Goal: Information Seeking & Learning: Learn about a topic

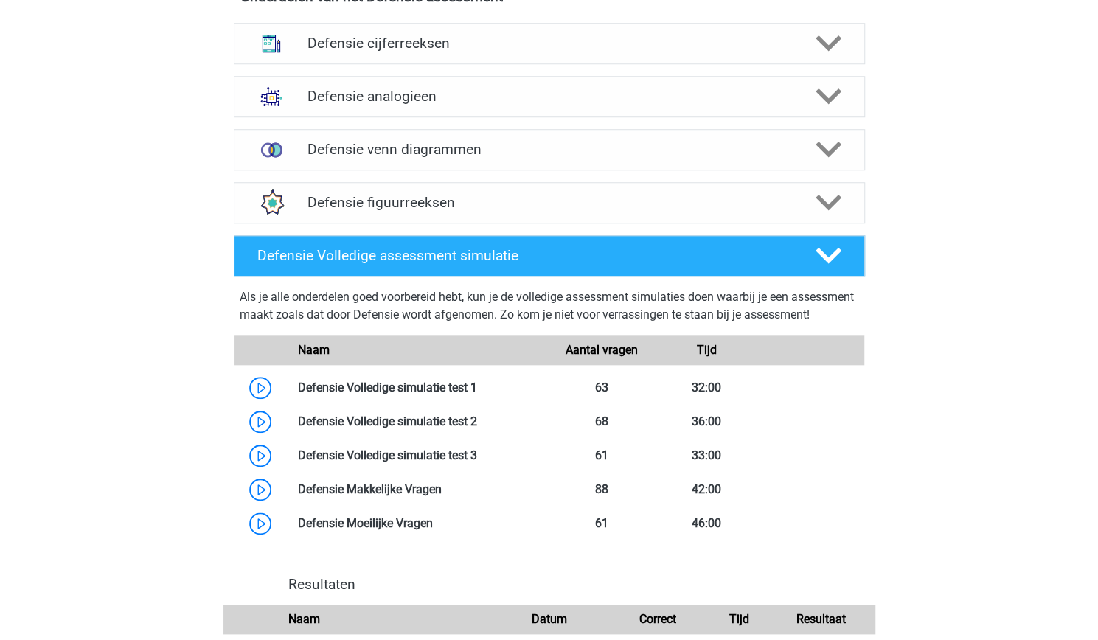
scroll to position [642, 0]
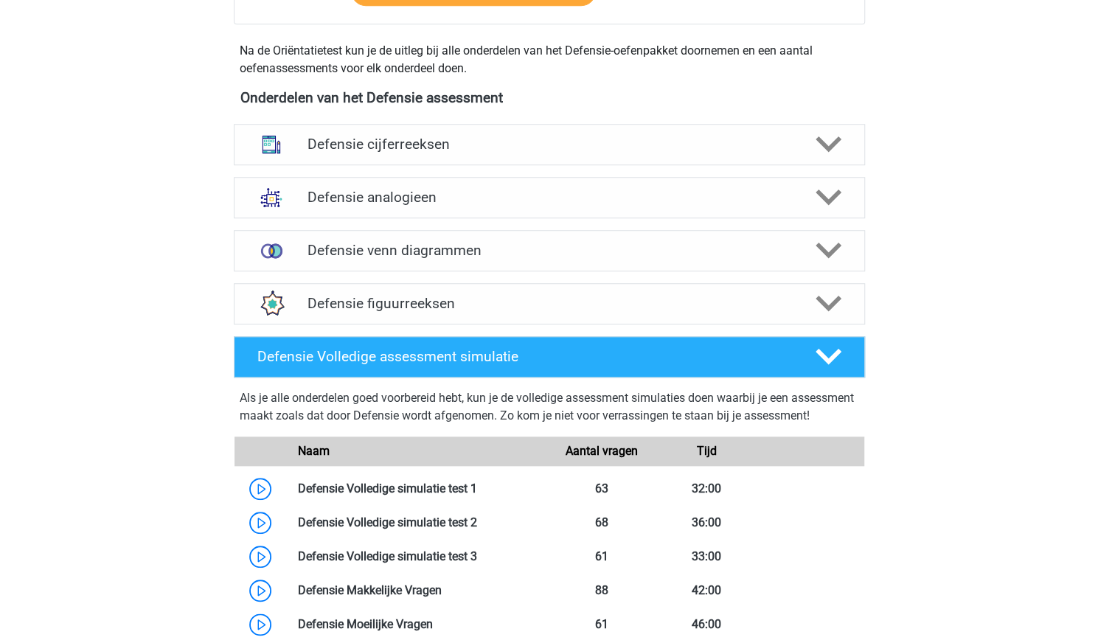
click at [420, 275] on div "Defensie venn diagrammen Er zijn verschillende soorten patronen te herkennen di…" at bounding box center [549, 250] width 689 height 53
click at [406, 249] on h4 "Defensie venn diagrammen" at bounding box center [549, 250] width 483 height 17
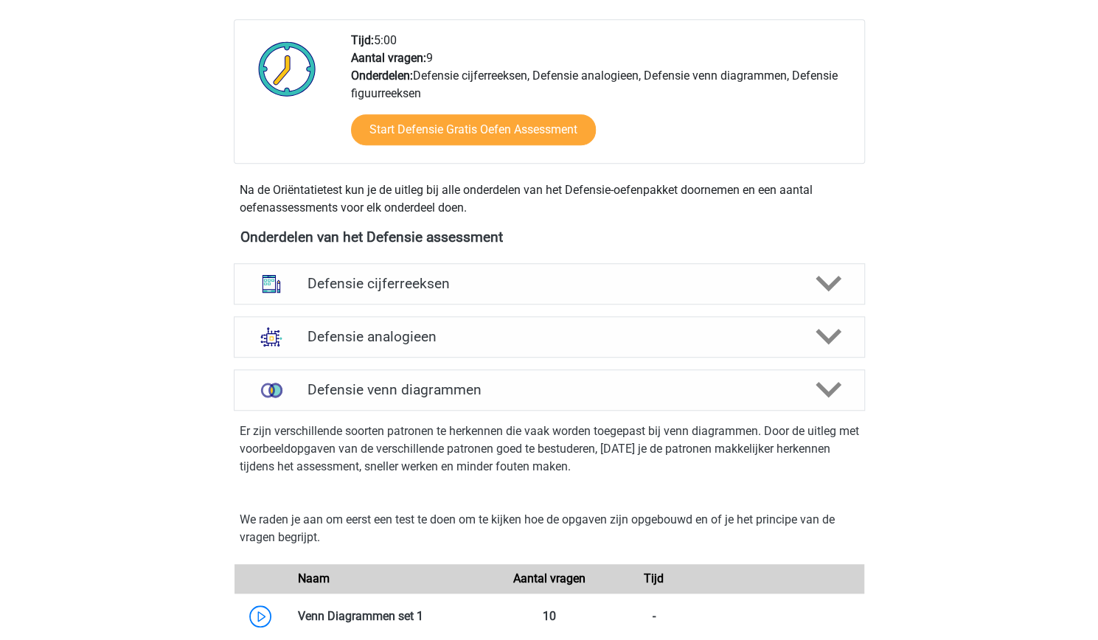
scroll to position [503, 0]
click at [513, 335] on h4 "Defensie analogieen" at bounding box center [549, 335] width 483 height 17
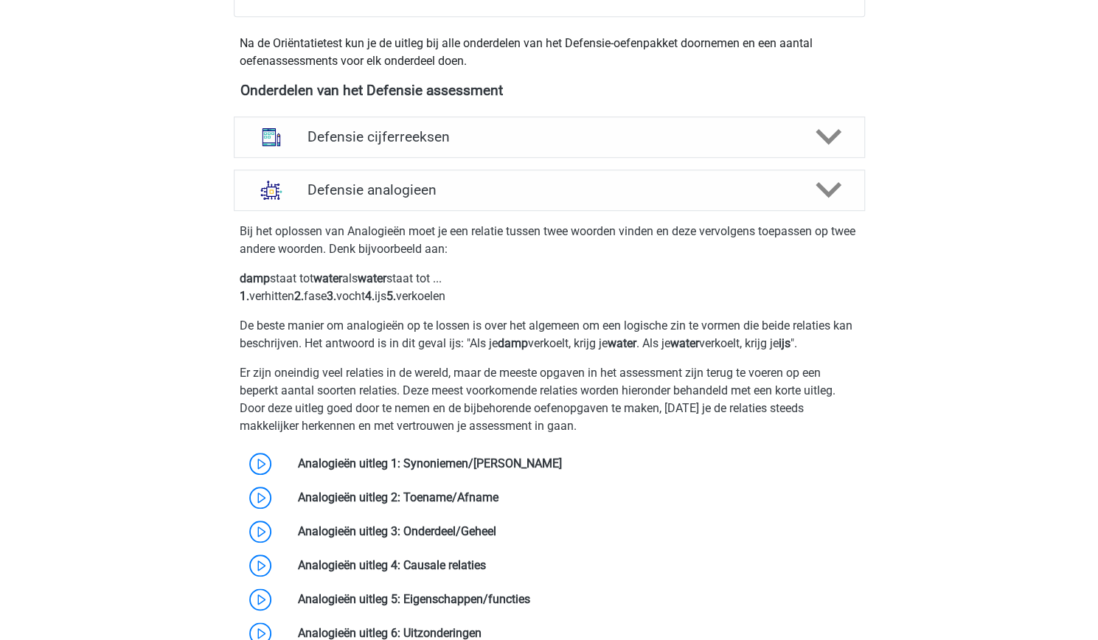
scroll to position [651, 0]
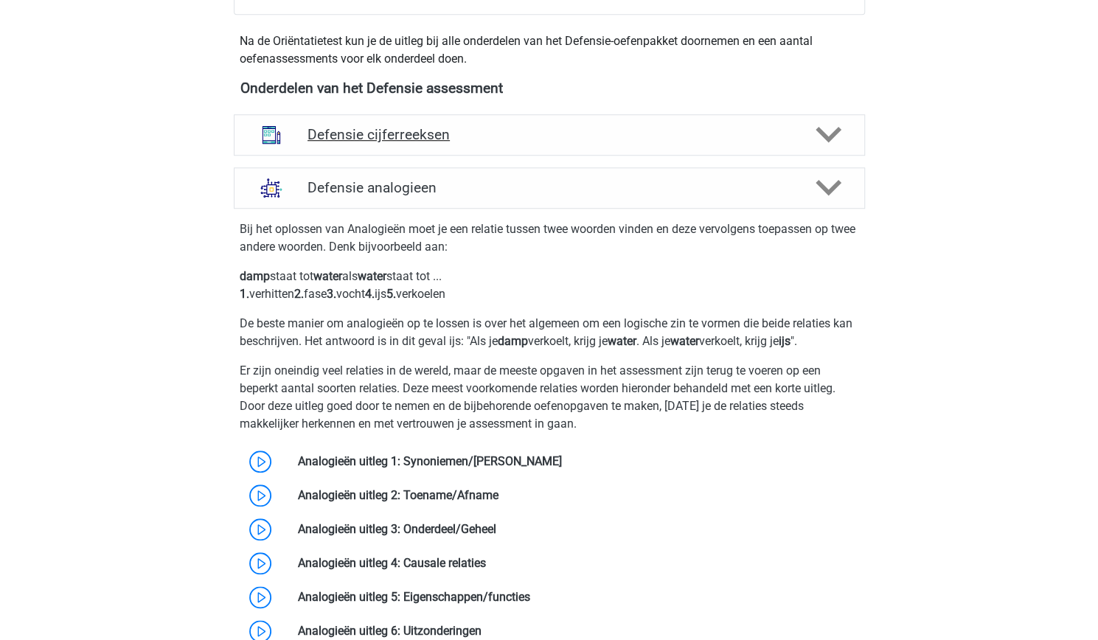
drag, startPoint x: 486, startPoint y: 181, endPoint x: 468, endPoint y: 148, distance: 37.3
click at [468, 148] on div "Defensie cijferreeksen" at bounding box center [549, 134] width 631 height 41
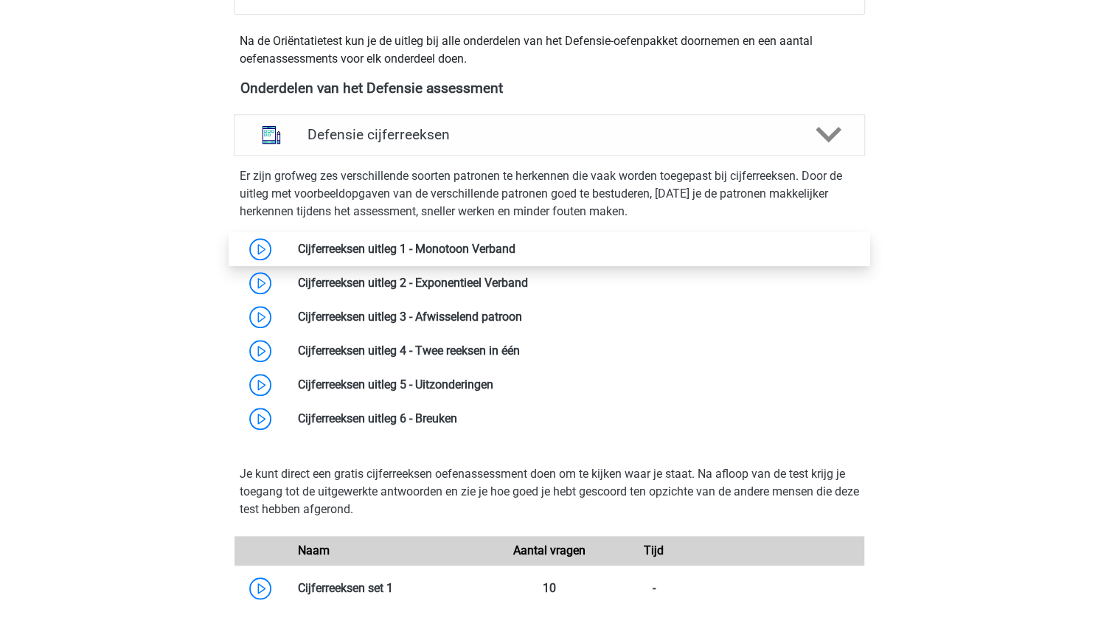
click at [515, 246] on link at bounding box center [515, 249] width 0 height 14
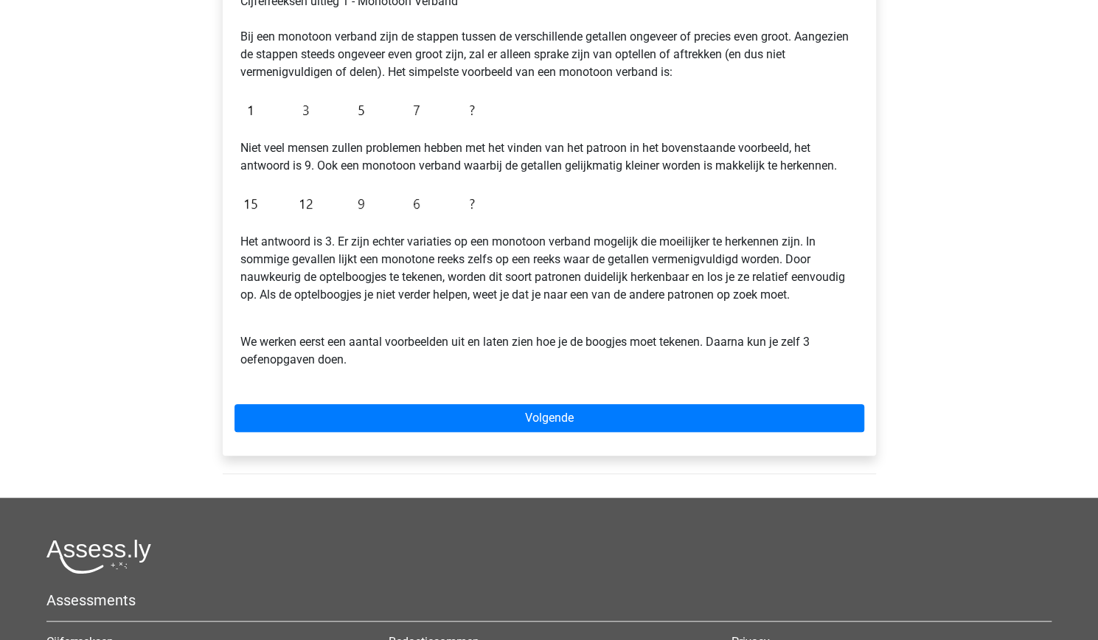
scroll to position [283, 0]
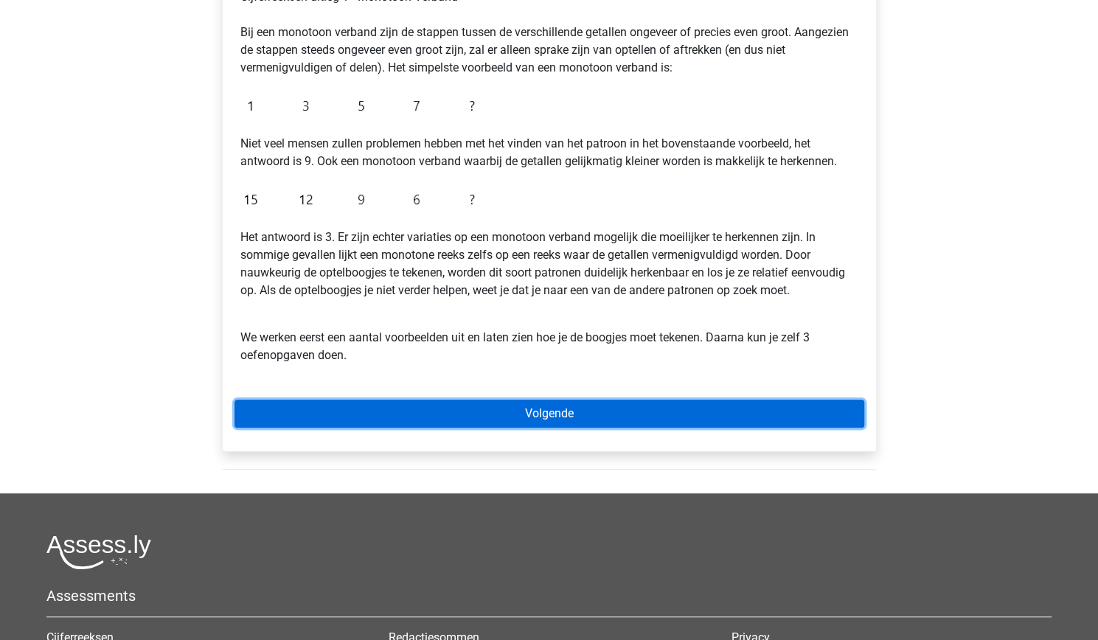
click at [486, 415] on link "Volgende" at bounding box center [550, 414] width 630 height 28
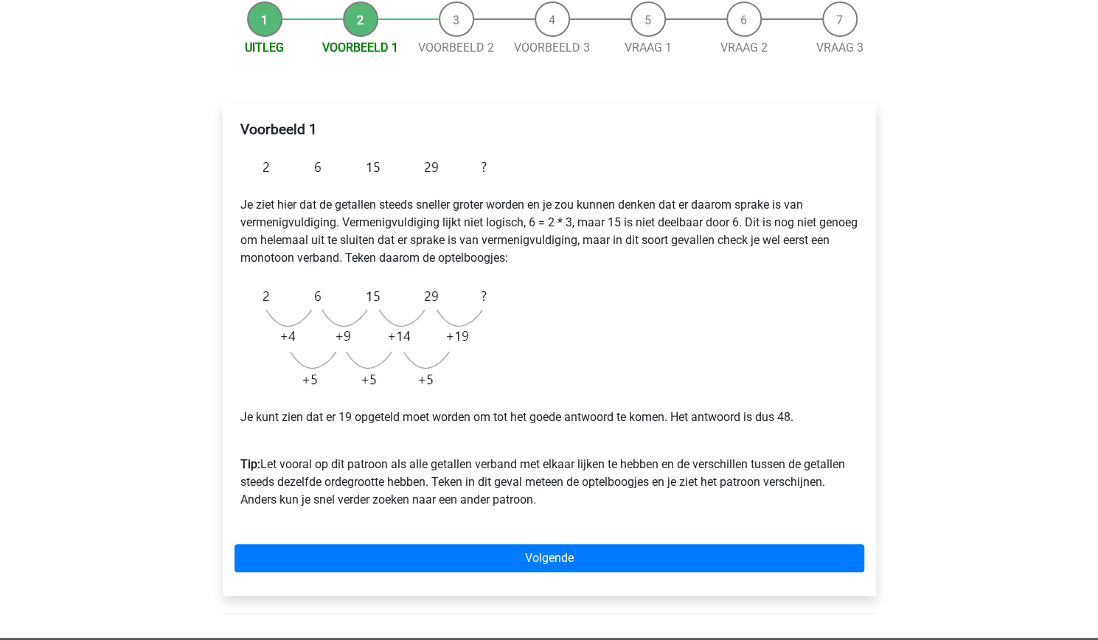
scroll to position [152, 0]
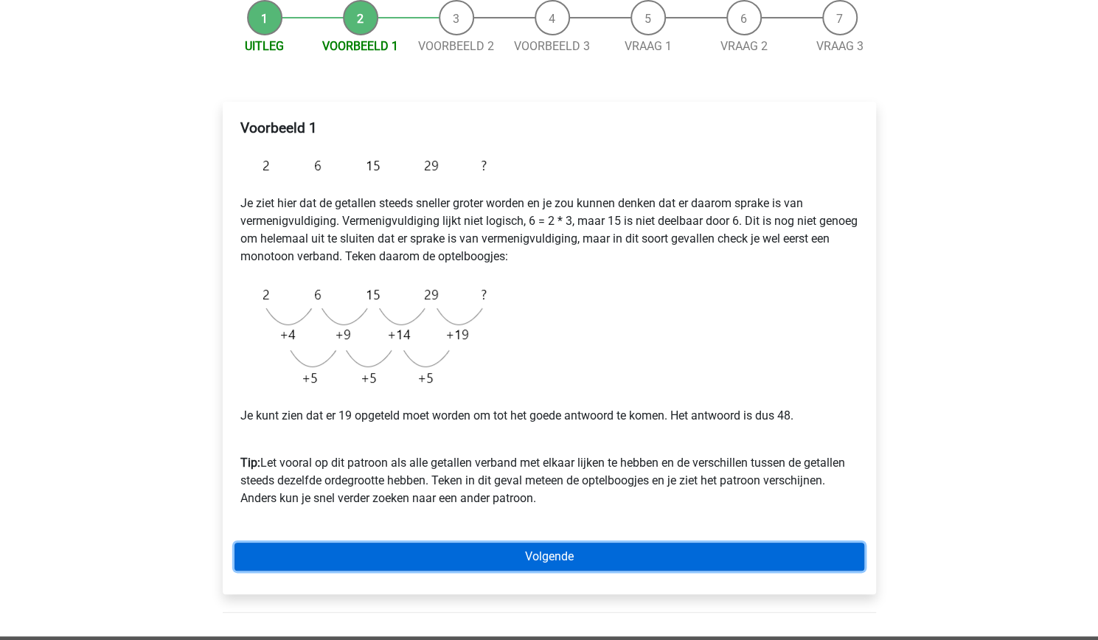
click at [392, 554] on link "Volgende" at bounding box center [550, 557] width 630 height 28
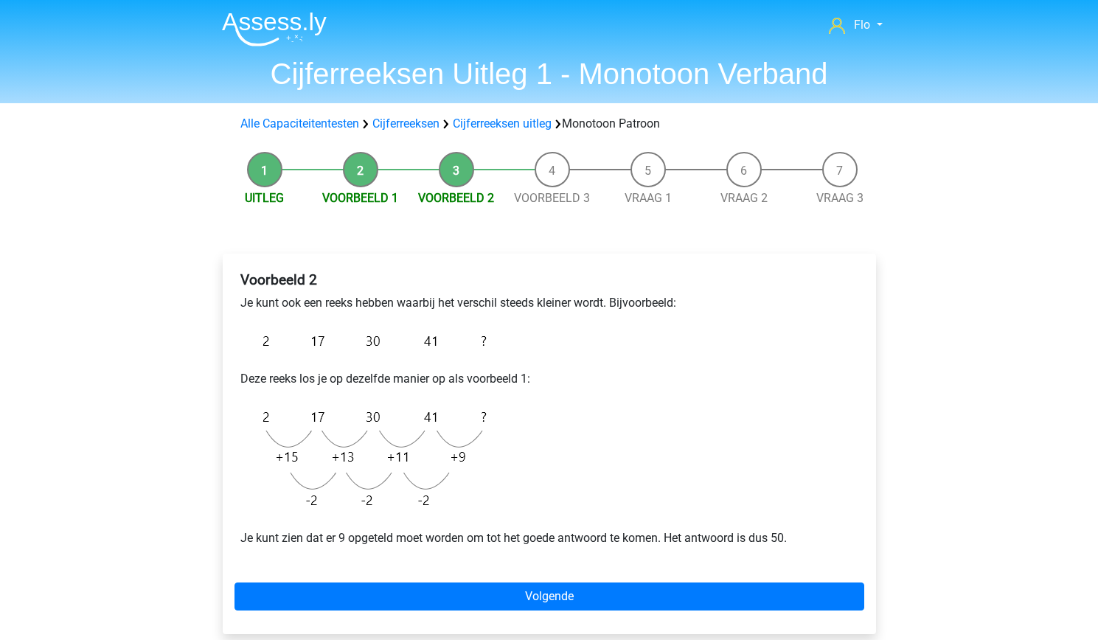
scroll to position [77, 0]
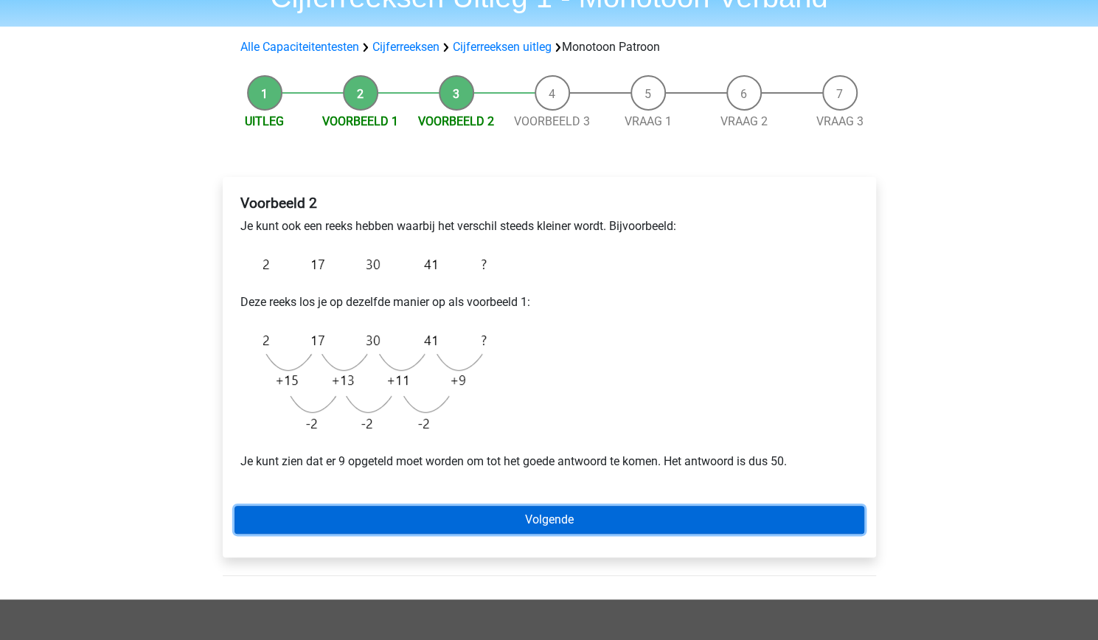
click at [478, 524] on link "Volgende" at bounding box center [550, 520] width 630 height 28
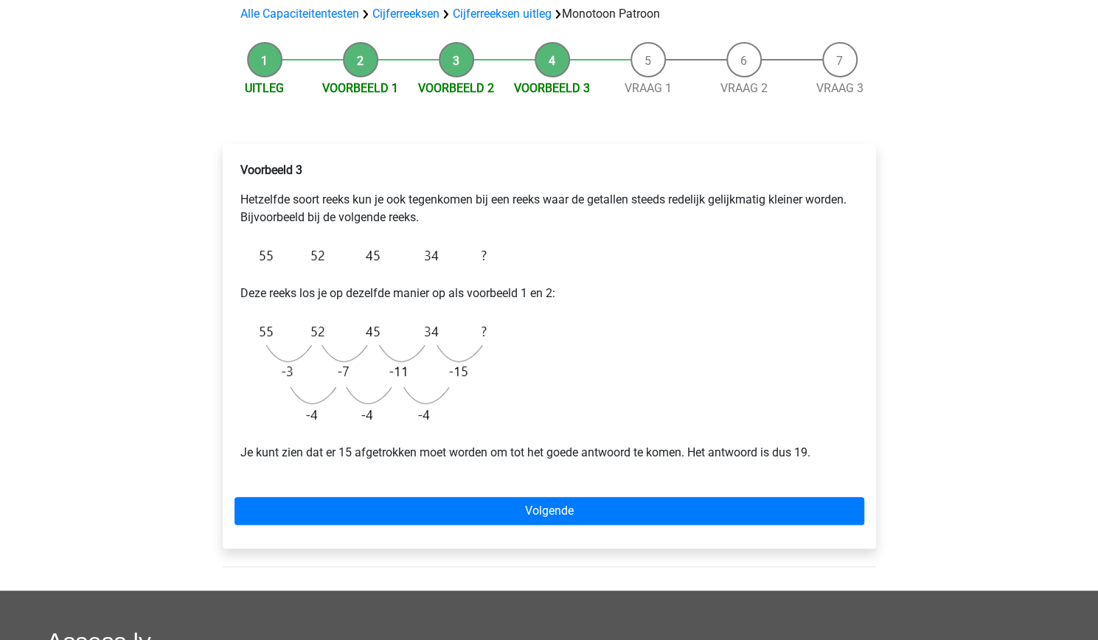
scroll to position [114, 0]
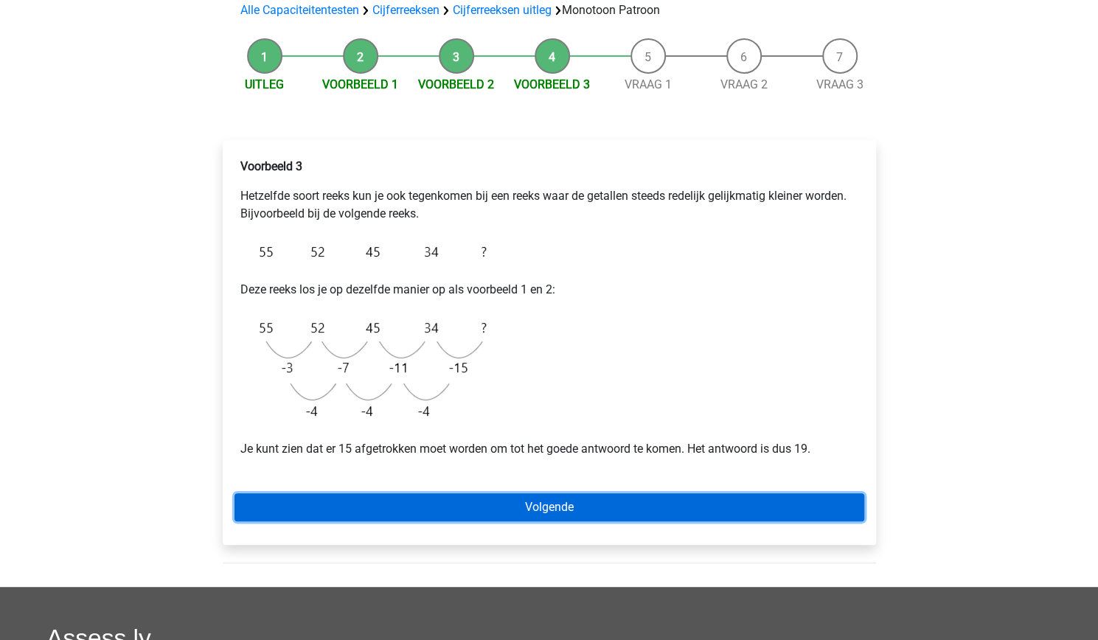
click at [597, 507] on link "Volgende" at bounding box center [550, 507] width 630 height 28
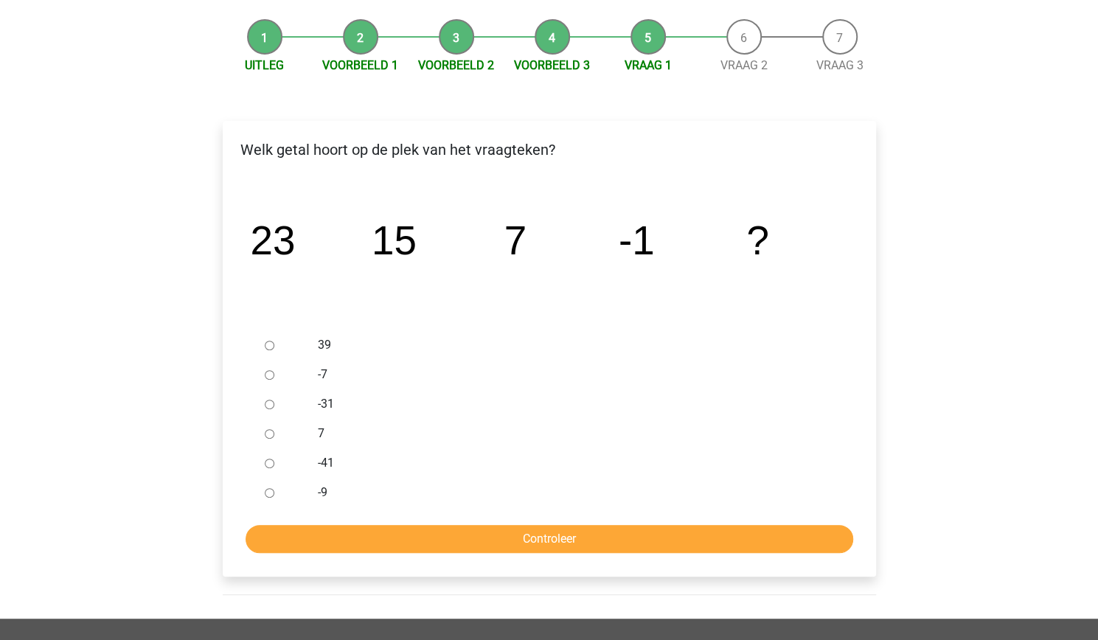
scroll to position [133, 0]
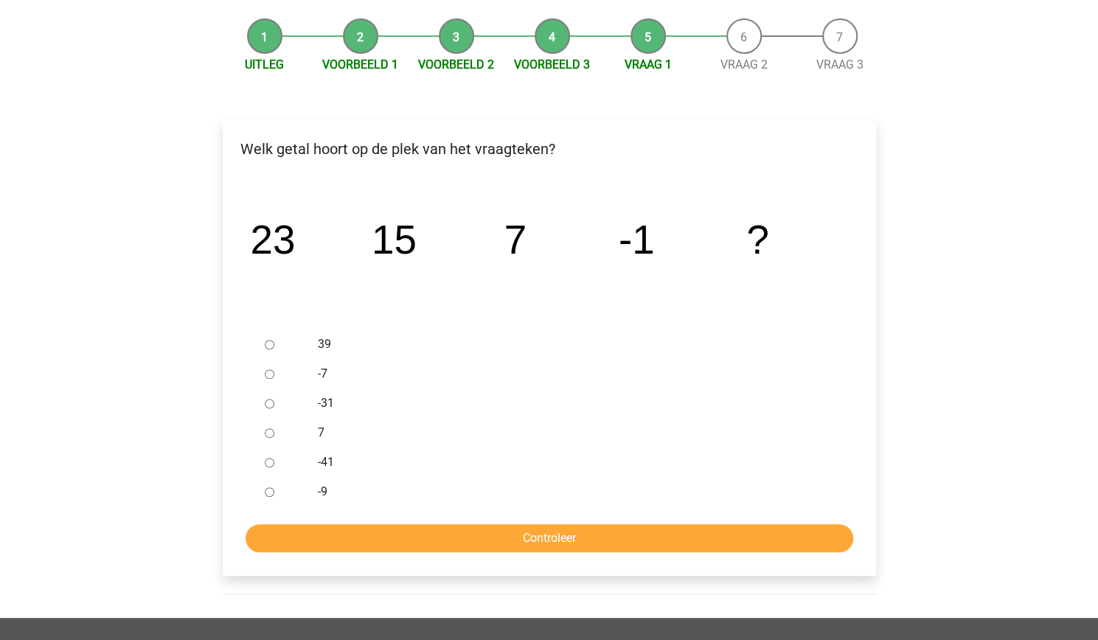
click at [310, 493] on div "-9" at bounding box center [573, 491] width 532 height 29
click at [273, 493] on input "-9" at bounding box center [270, 492] width 10 height 10
radio input "true"
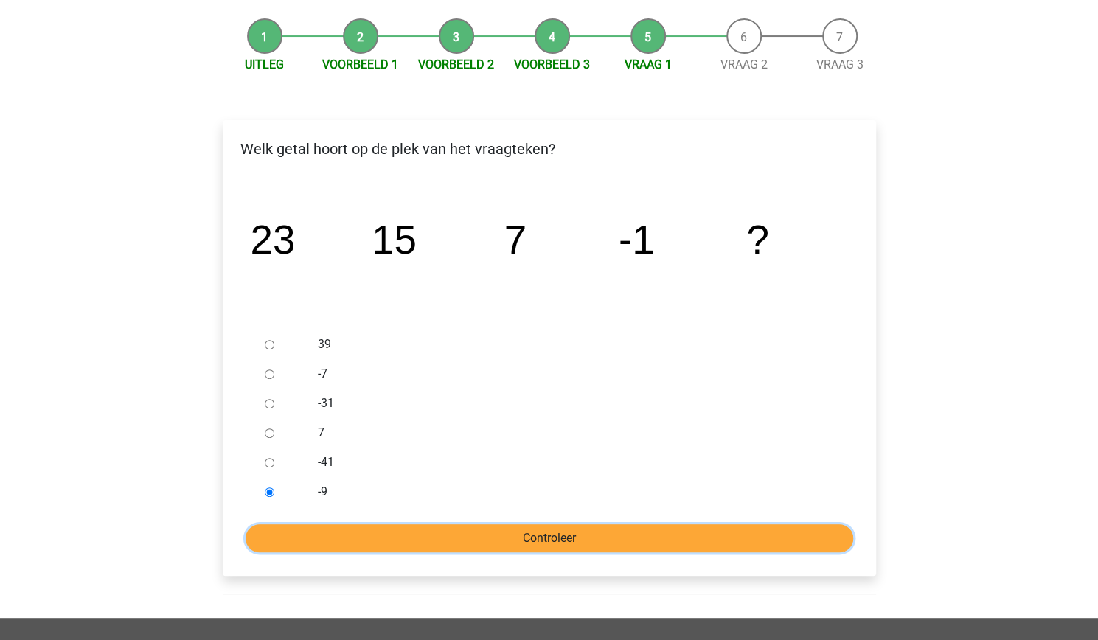
click at [369, 542] on input "Controleer" at bounding box center [550, 538] width 608 height 28
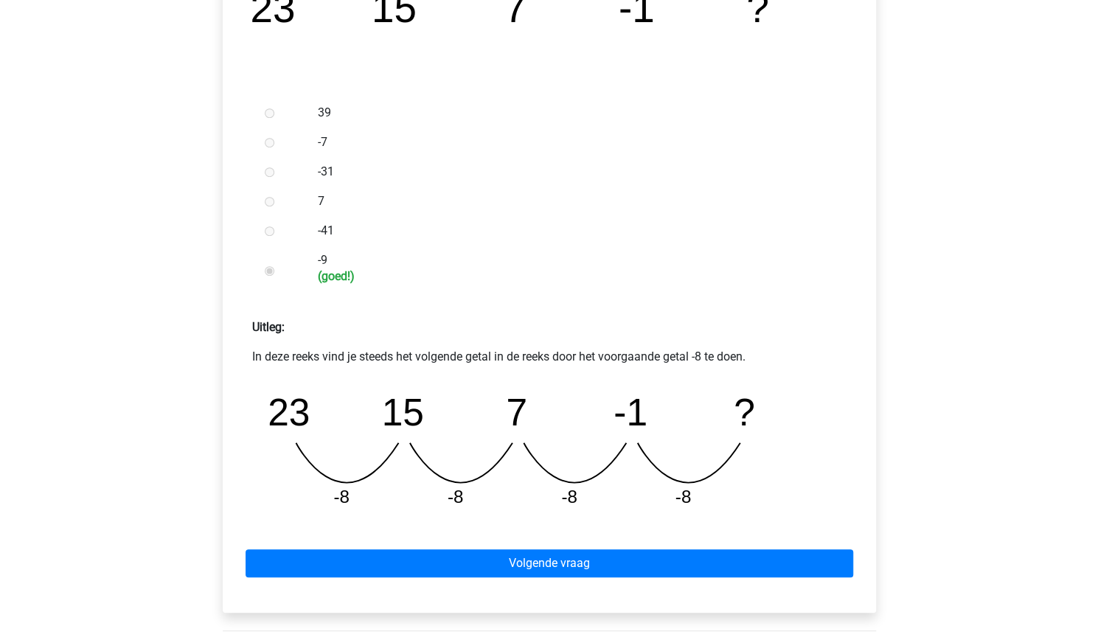
scroll to position [364, 0]
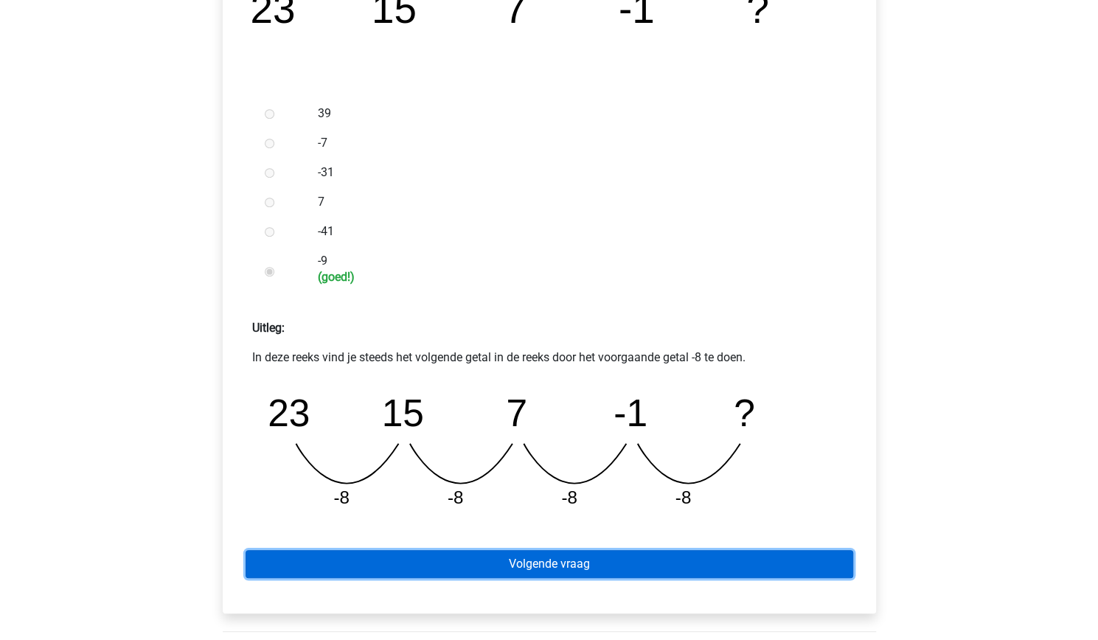
click at [421, 572] on link "Volgende vraag" at bounding box center [550, 564] width 608 height 28
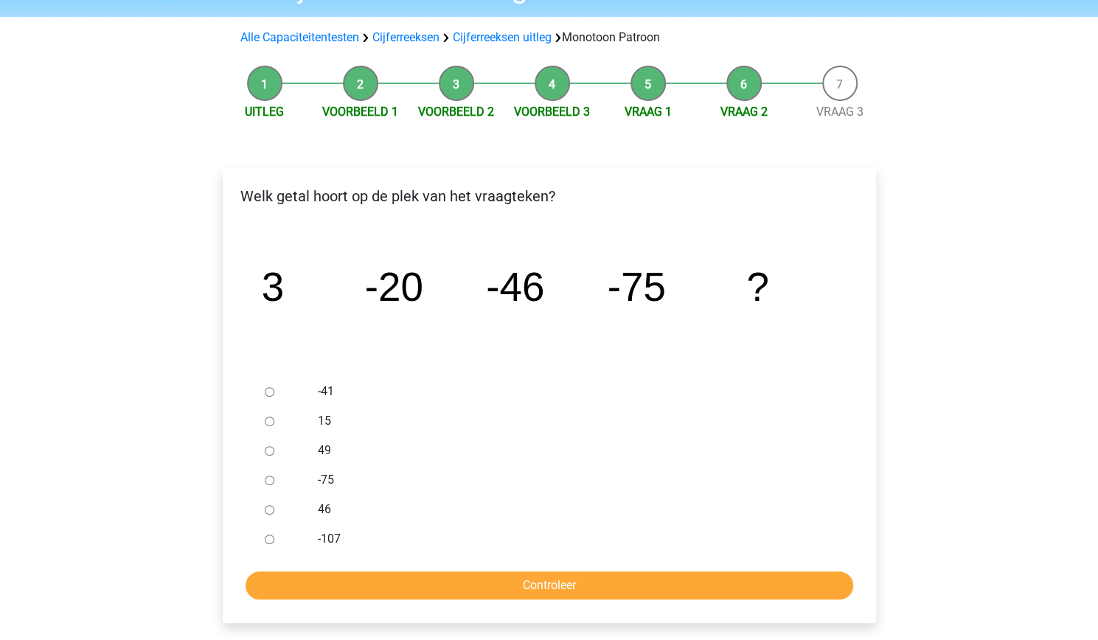
scroll to position [87, 0]
click at [333, 541] on label "-107" at bounding box center [573, 538] width 510 height 18
click at [274, 541] on input "-107" at bounding box center [270, 539] width 10 height 10
radio input "true"
click at [387, 582] on input "Controleer" at bounding box center [550, 585] width 608 height 28
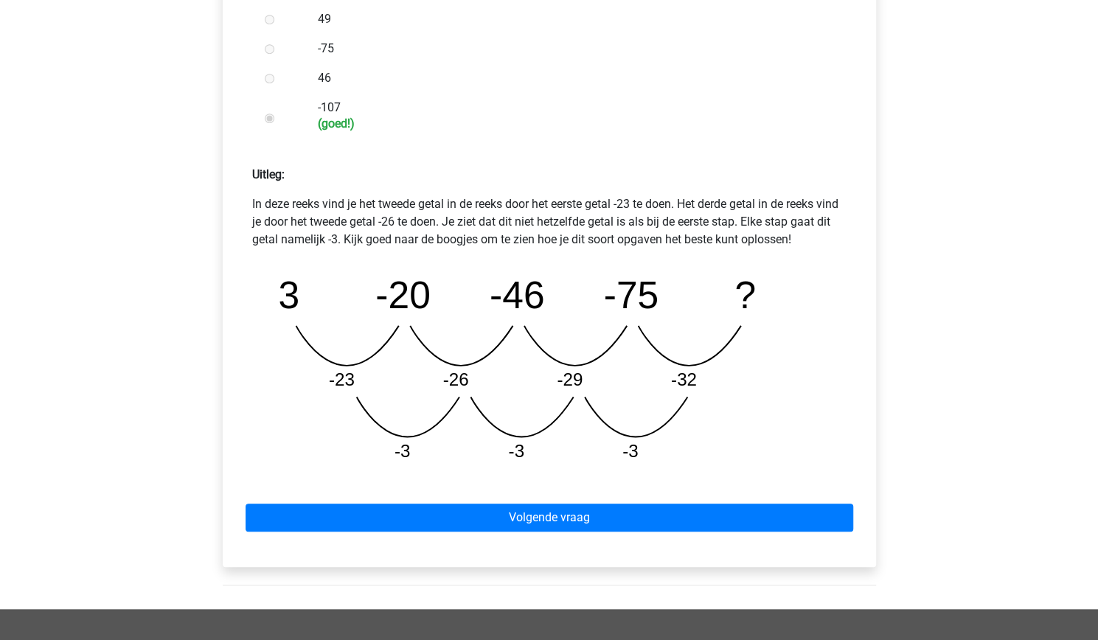
scroll to position [518, 0]
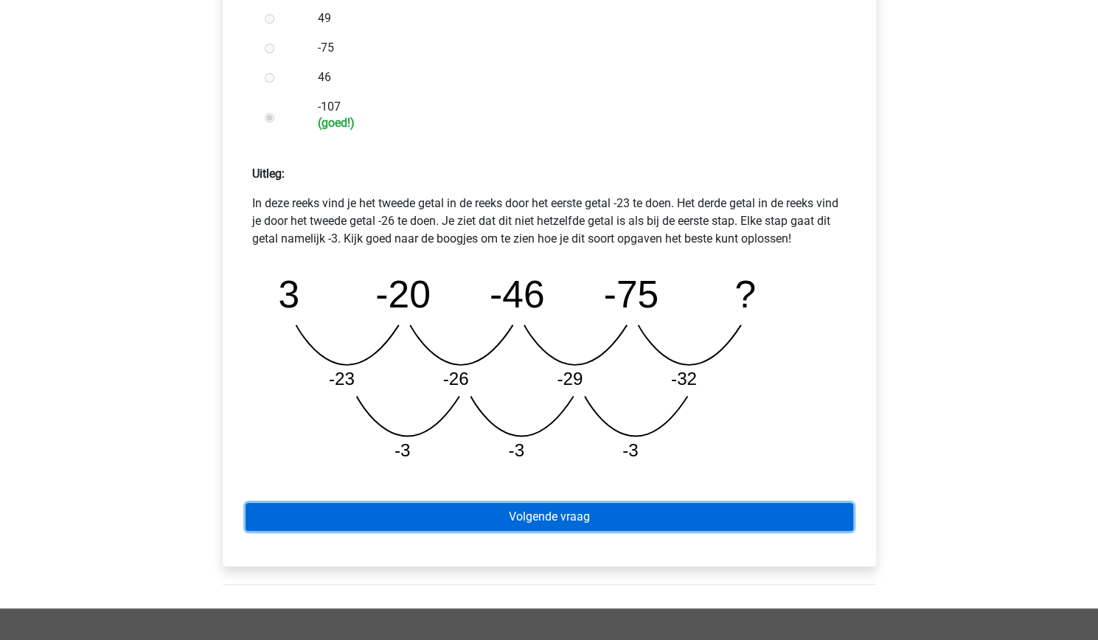
click at [442, 529] on link "Volgende vraag" at bounding box center [550, 517] width 608 height 28
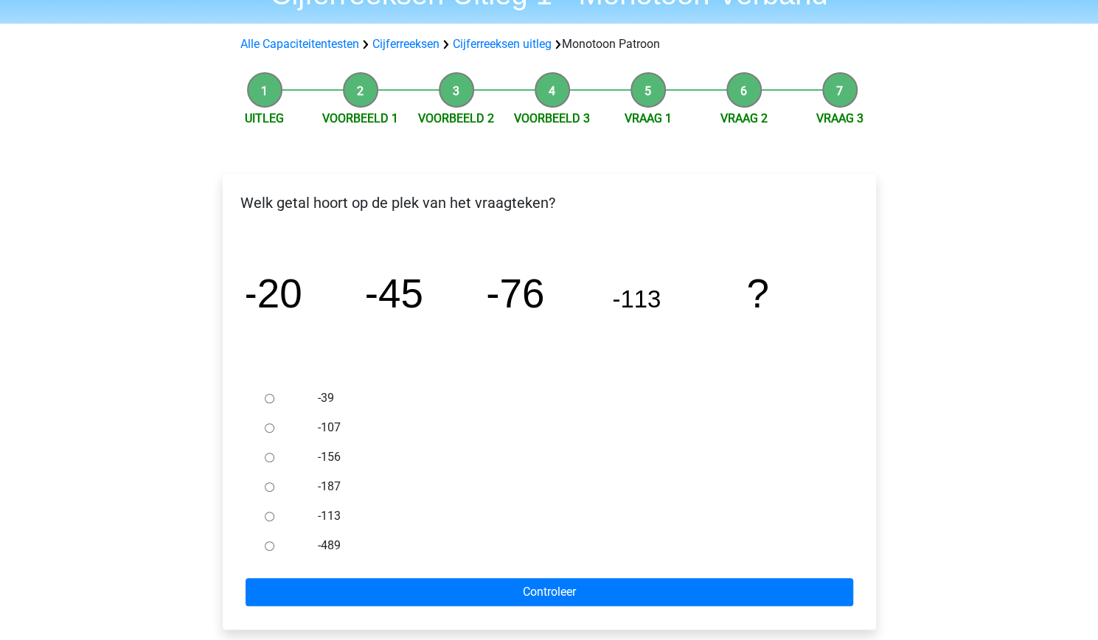
scroll to position [81, 0]
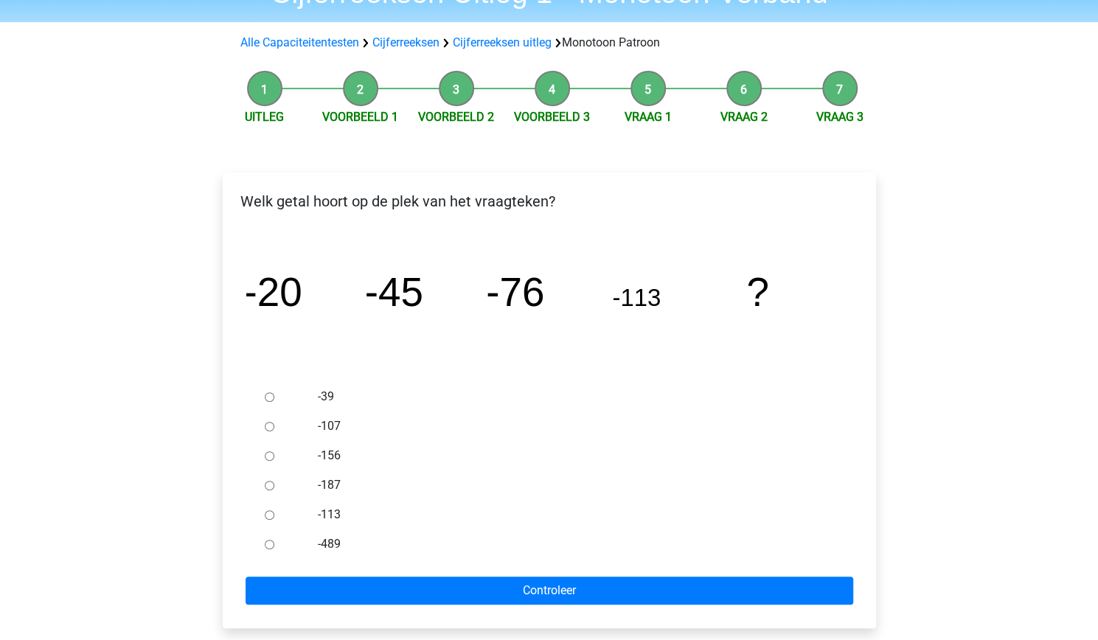
click at [273, 459] on input "-156" at bounding box center [270, 456] width 10 height 10
radio input "true"
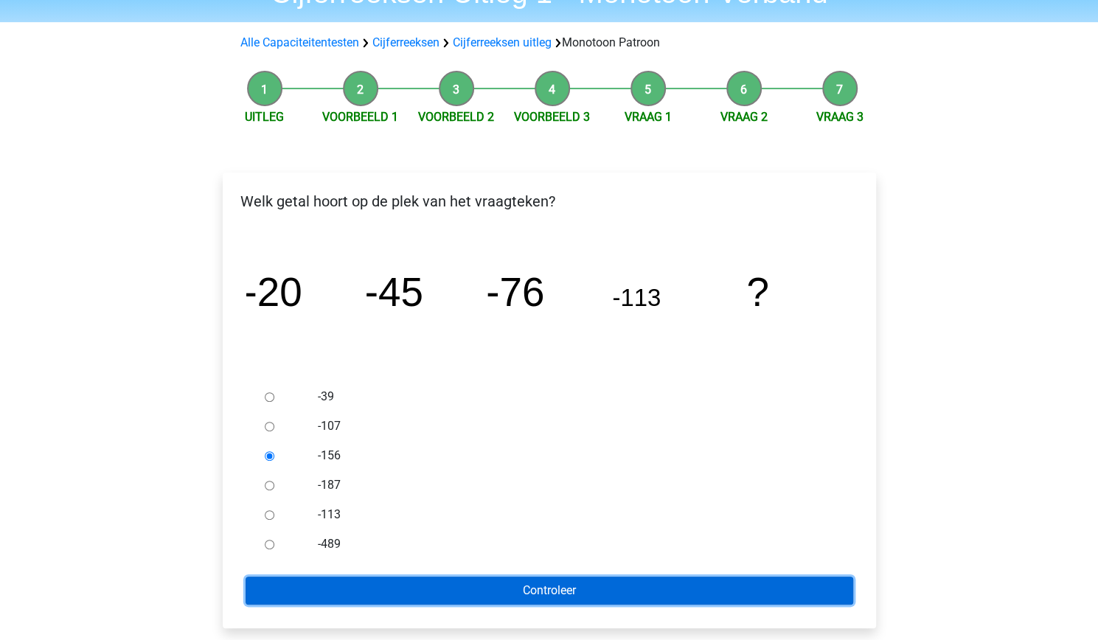
click at [420, 585] on input "Controleer" at bounding box center [550, 591] width 608 height 28
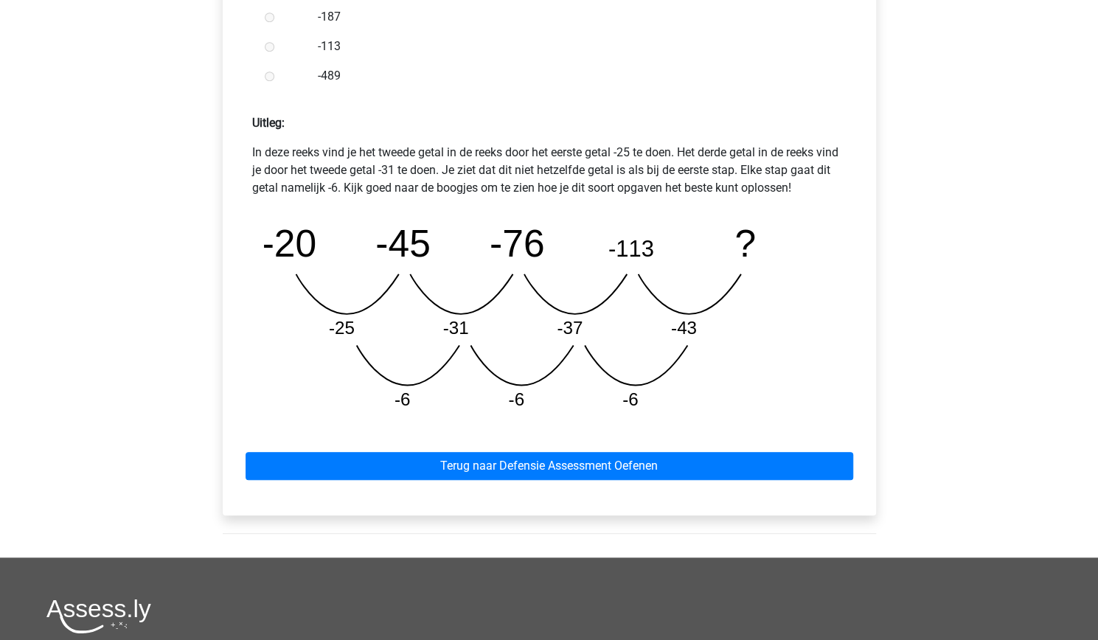
scroll to position [570, 0]
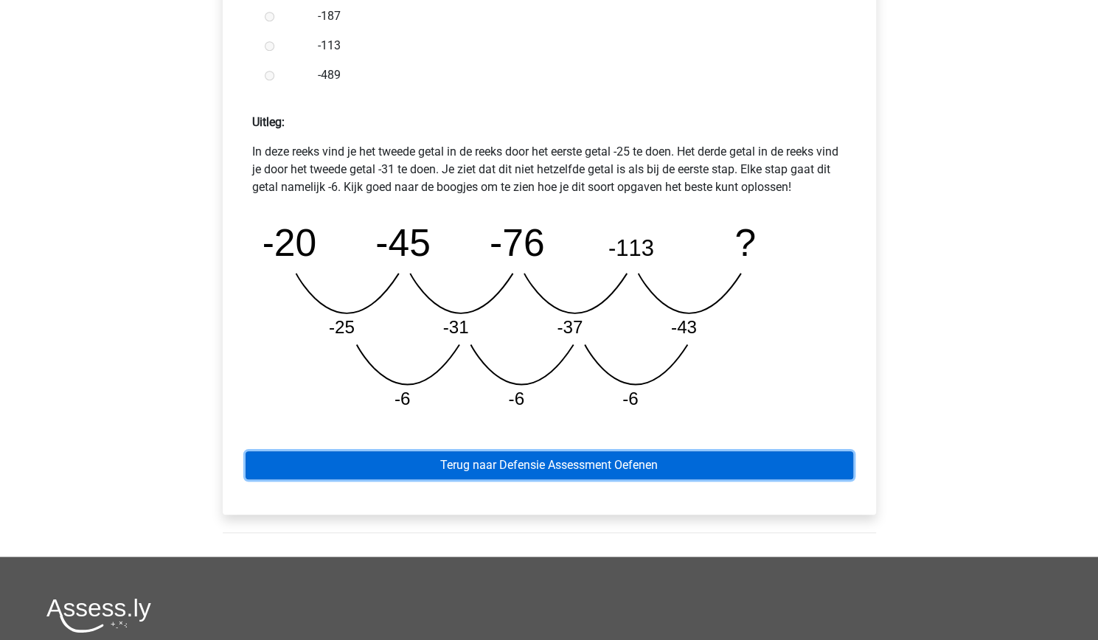
click at [441, 473] on link "Terug naar Defensie Assessment Oefenen" at bounding box center [550, 465] width 608 height 28
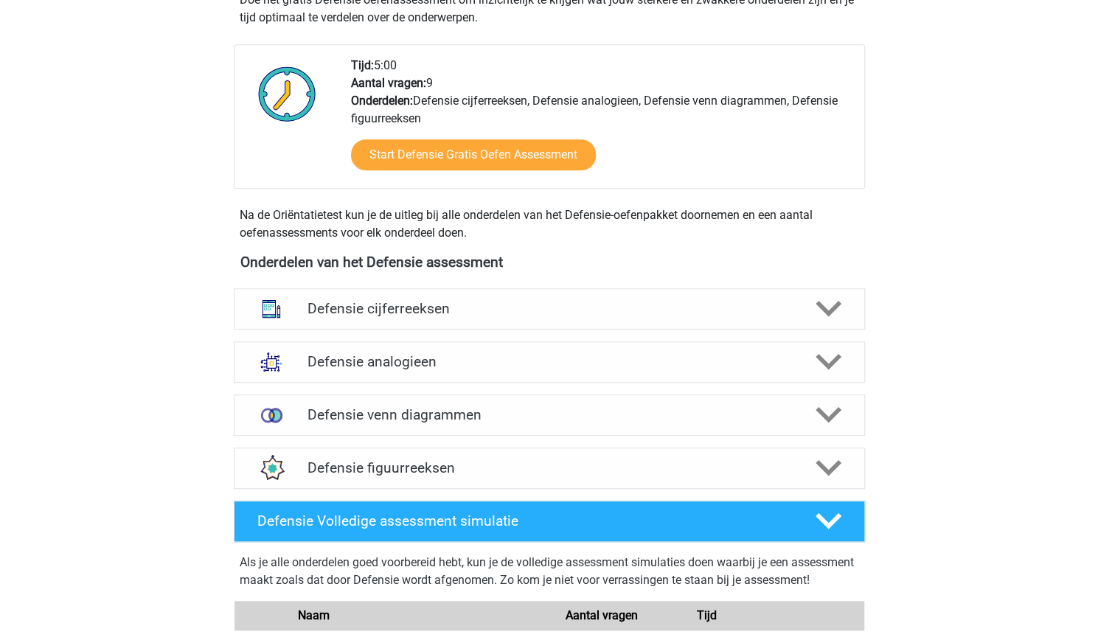
scroll to position [479, 0]
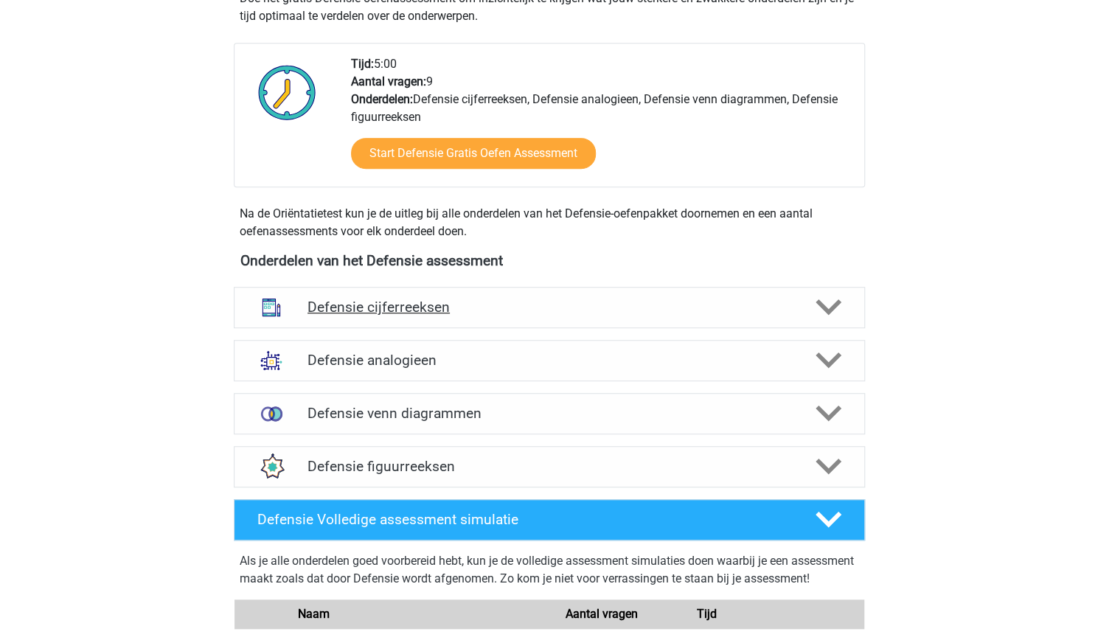
click at [414, 315] on div "Defensie cijferreeksen" at bounding box center [549, 307] width 631 height 41
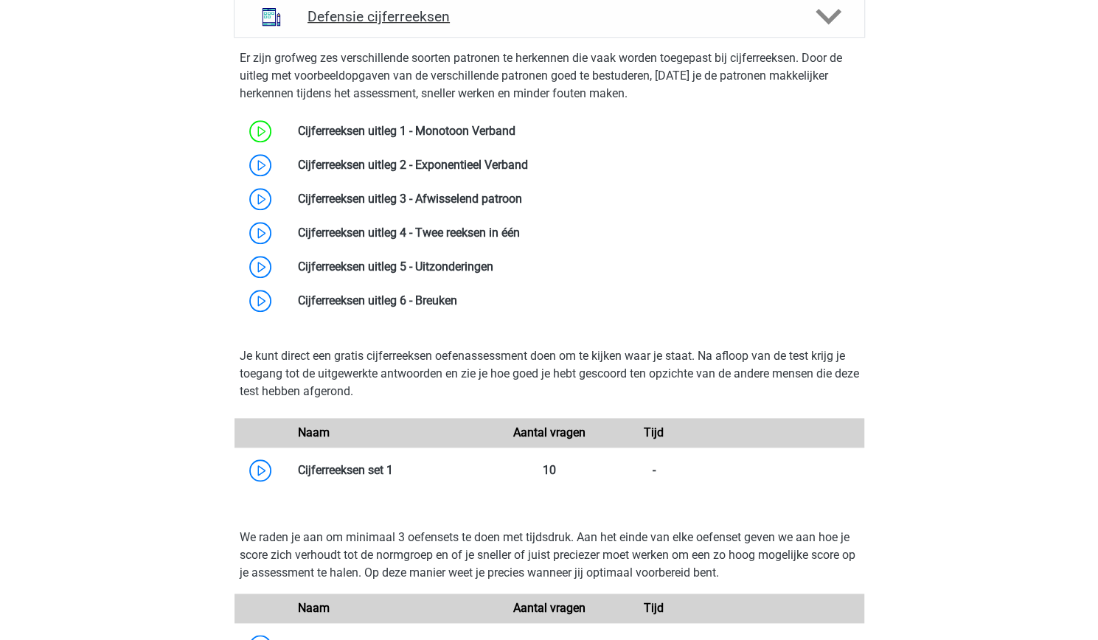
scroll to position [762, 0]
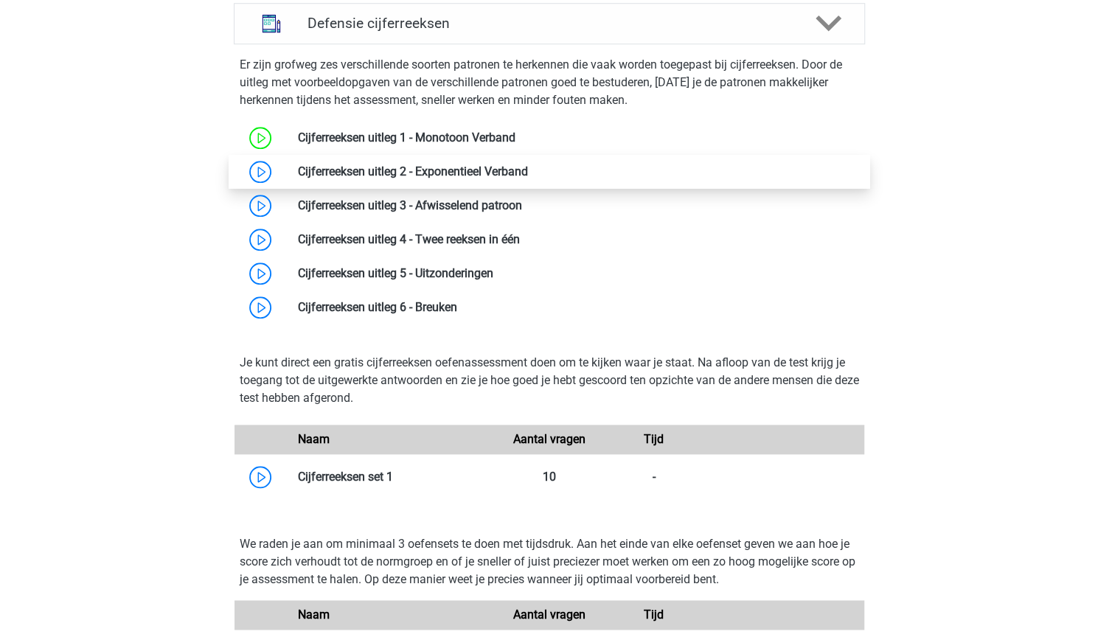
click at [528, 169] on link at bounding box center [528, 171] width 0 height 14
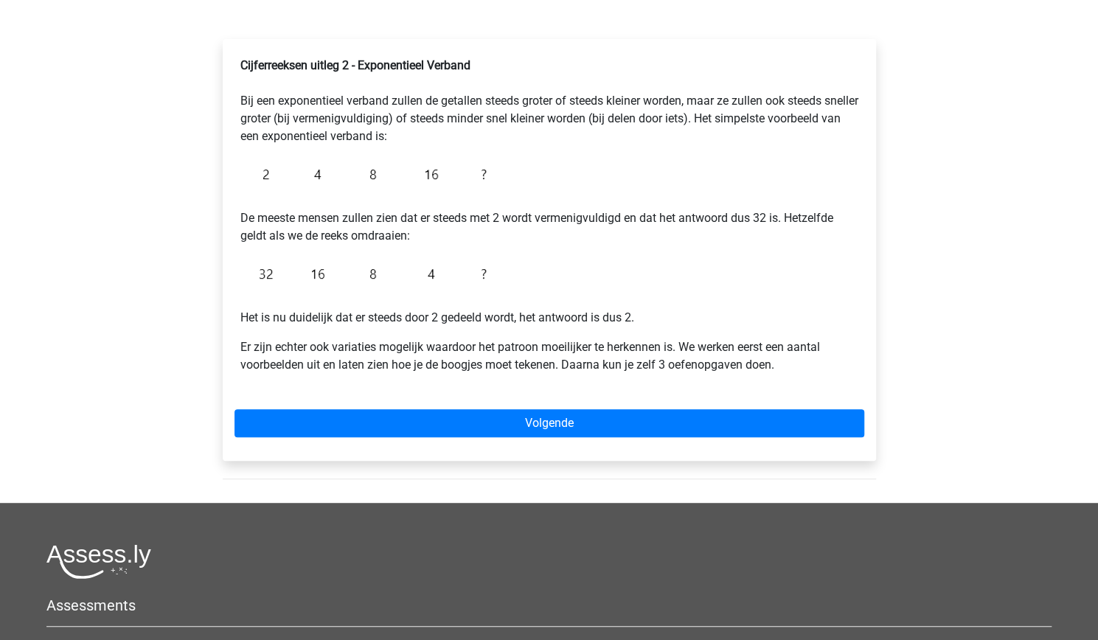
scroll to position [215, 0]
